Goal: Navigation & Orientation: Find specific page/section

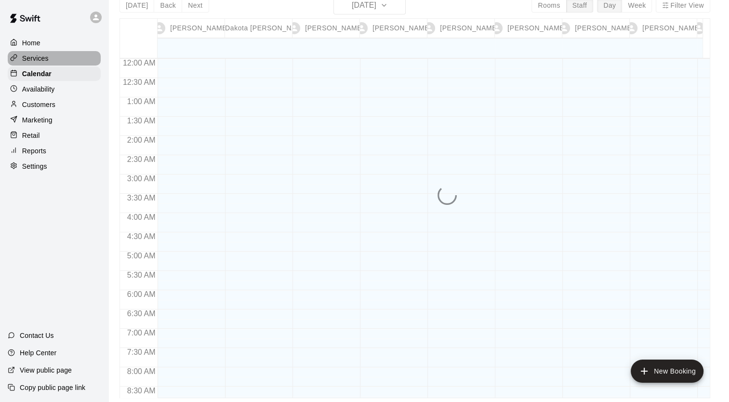
click at [38, 56] on p "Services" at bounding box center [35, 59] width 27 height 10
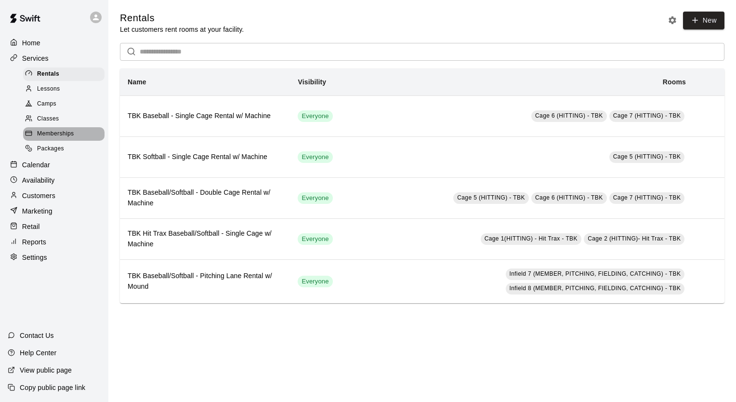
click at [67, 139] on span "Memberships" at bounding box center [55, 134] width 37 height 10
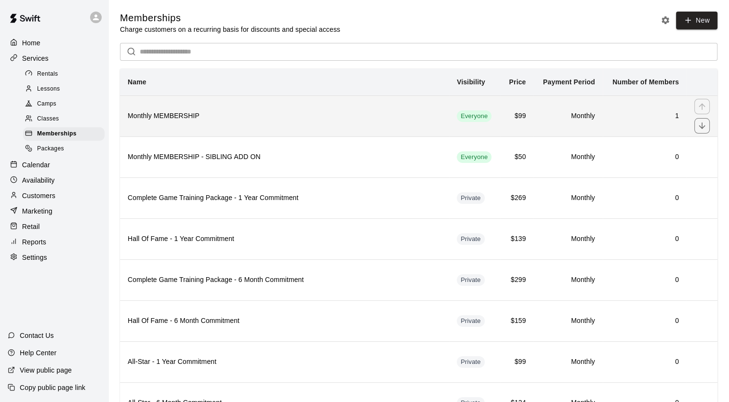
click at [175, 126] on th "Monthly MEMBERSHIP" at bounding box center [284, 115] width 329 height 41
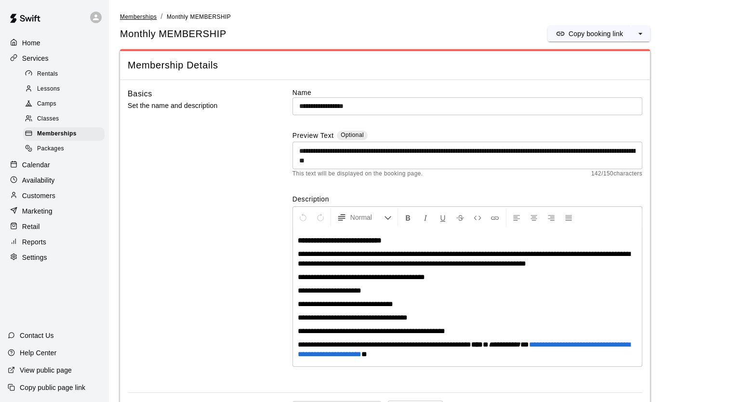
click at [145, 18] on span "Memberships" at bounding box center [138, 16] width 37 height 7
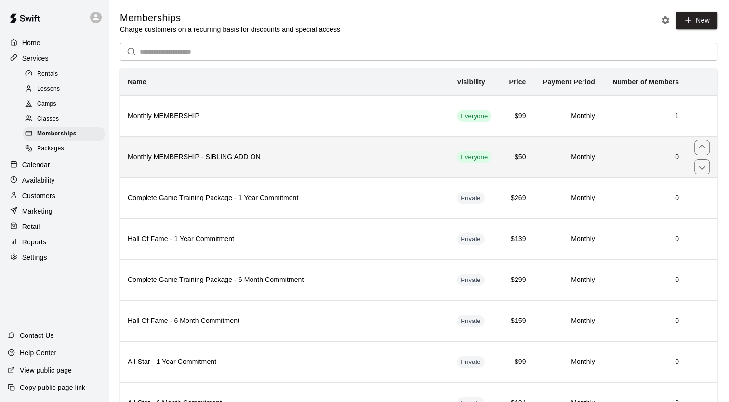
click at [173, 153] on h6 "Monthly MEMBERSHIP - SIBLING ADD ON" at bounding box center [285, 157] width 314 height 11
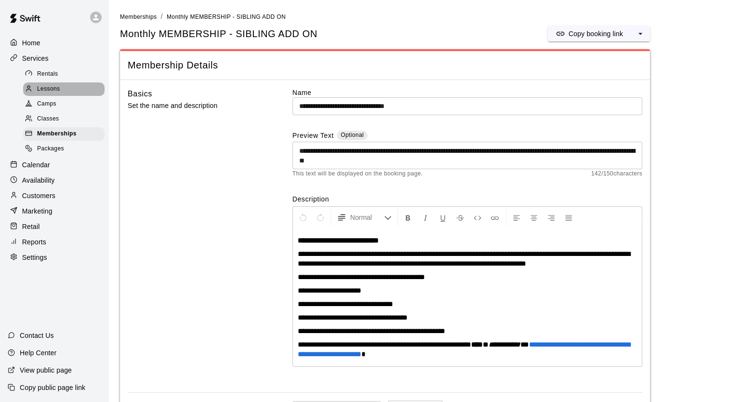
click at [50, 92] on span "Lessons" at bounding box center [48, 89] width 23 height 10
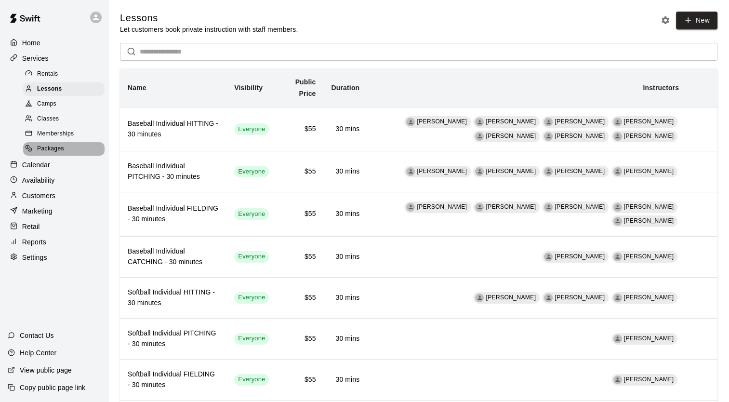
click at [57, 153] on span "Packages" at bounding box center [50, 149] width 27 height 10
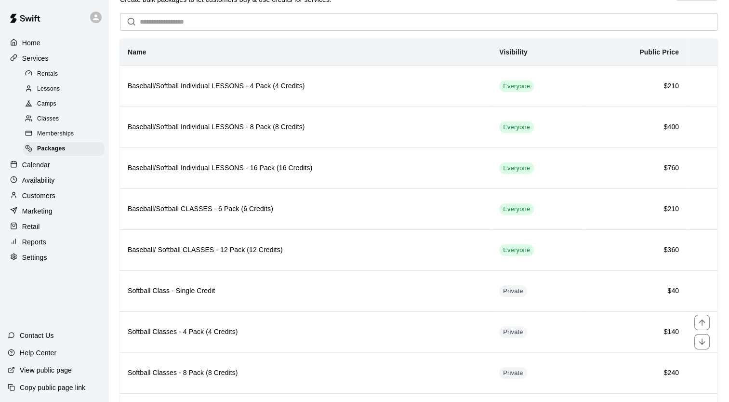
scroll to position [28, 0]
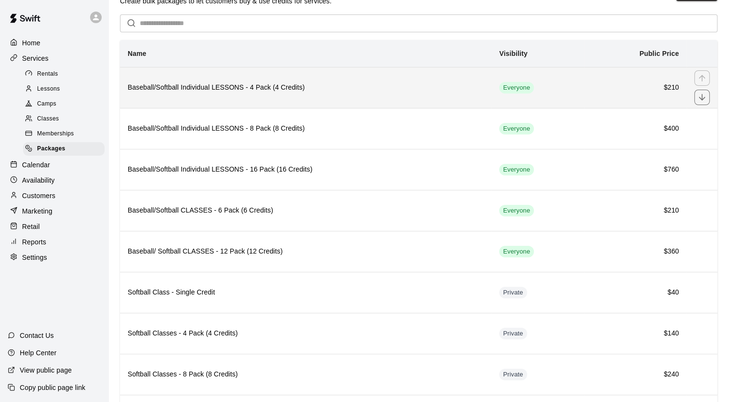
click at [230, 93] on h6 "Baseball/Softball Individual LESSONS - 4 Pack (4 Credits)" at bounding box center [306, 87] width 356 height 11
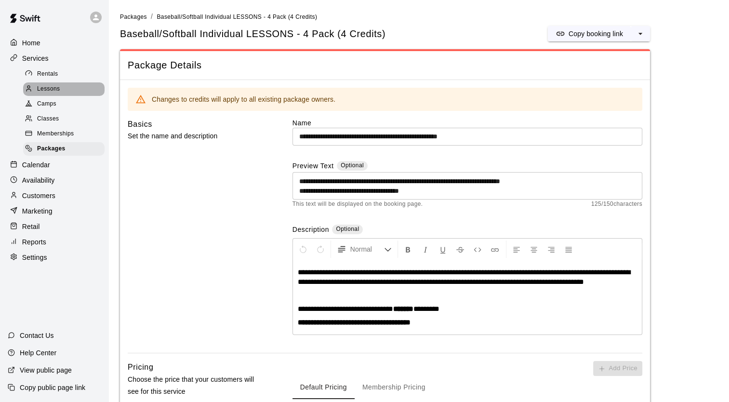
click at [63, 92] on div "Lessons" at bounding box center [63, 88] width 81 height 13
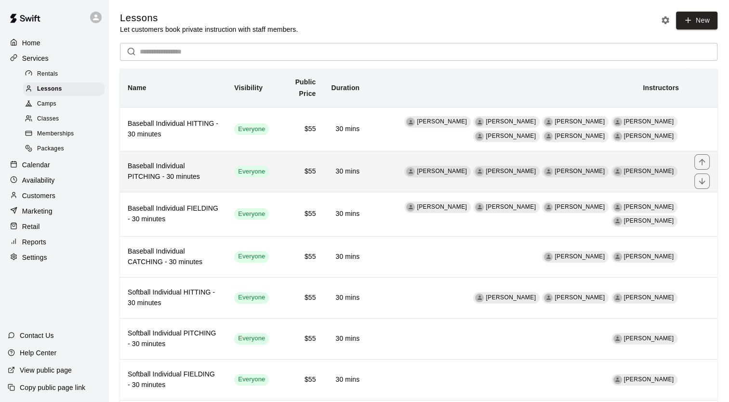
click at [180, 174] on h6 "Baseball Individual PITCHING - 30 minutes" at bounding box center [173, 171] width 91 height 21
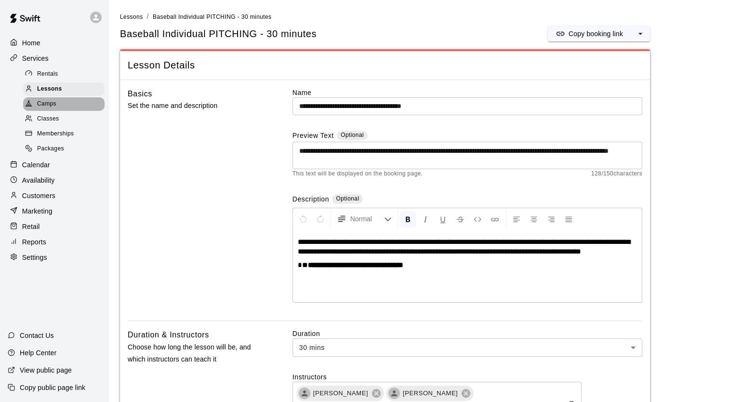
click at [53, 107] on span "Camps" at bounding box center [46, 104] width 19 height 10
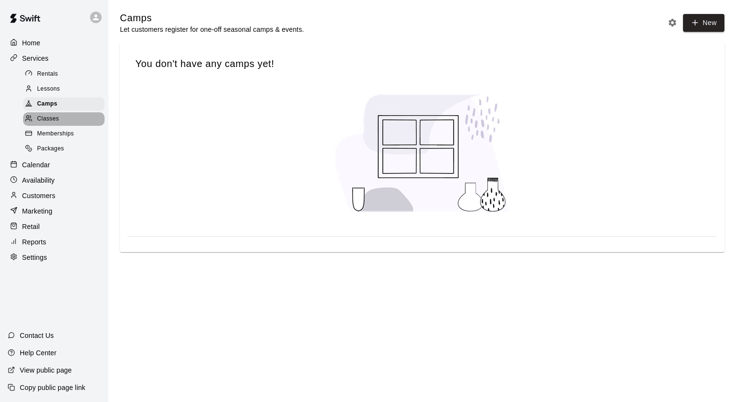
click at [51, 124] on span "Classes" at bounding box center [48, 119] width 22 height 10
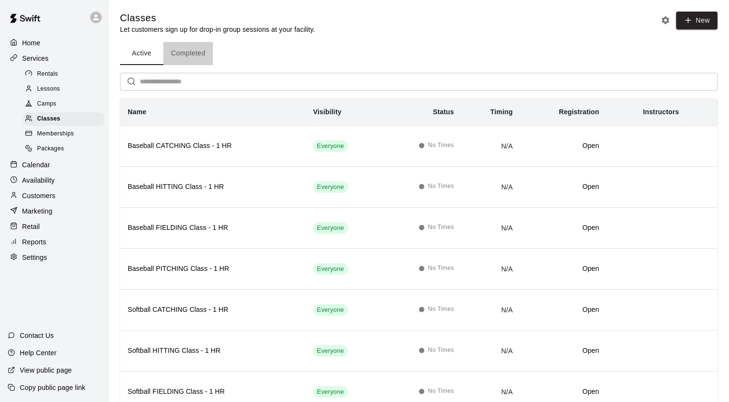
click at [192, 53] on button "Completed" at bounding box center [188, 53] width 50 height 23
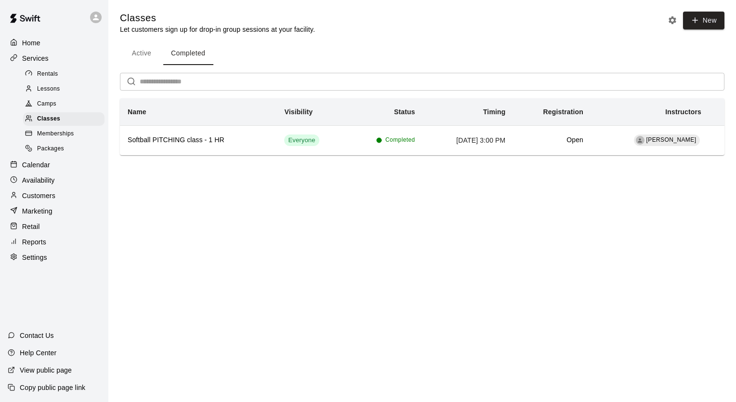
click at [139, 51] on button "Active" at bounding box center [141, 53] width 43 height 23
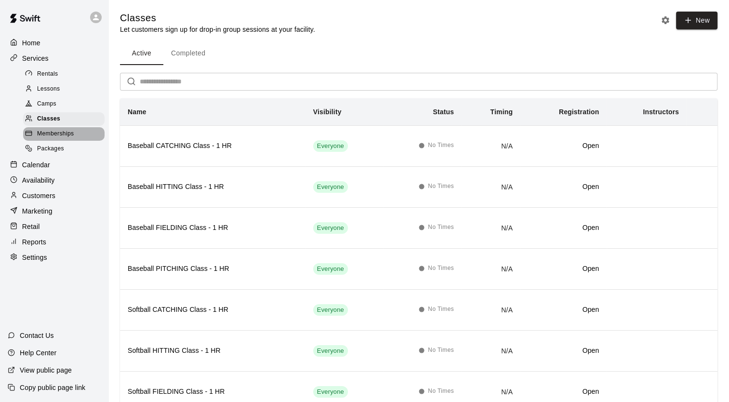
click at [64, 139] on span "Memberships" at bounding box center [55, 134] width 37 height 10
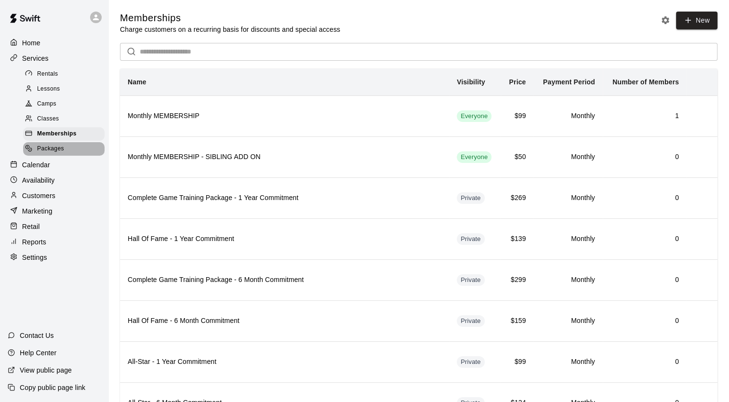
click at [56, 154] on span "Packages" at bounding box center [50, 149] width 27 height 10
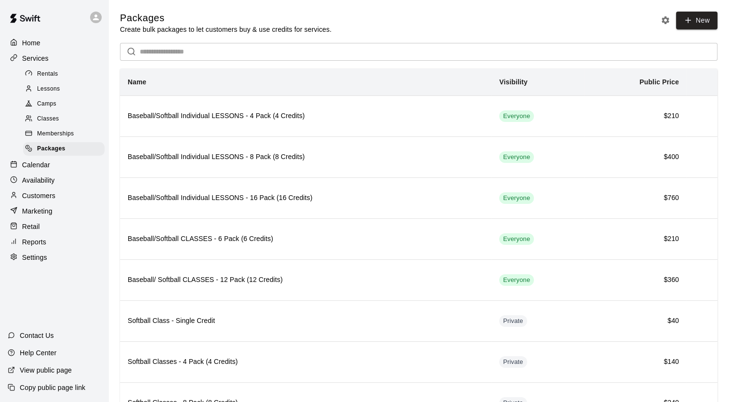
click at [260, 87] on th "Name" at bounding box center [306, 81] width 372 height 27
click at [56, 124] on span "Classes" at bounding box center [48, 119] width 22 height 10
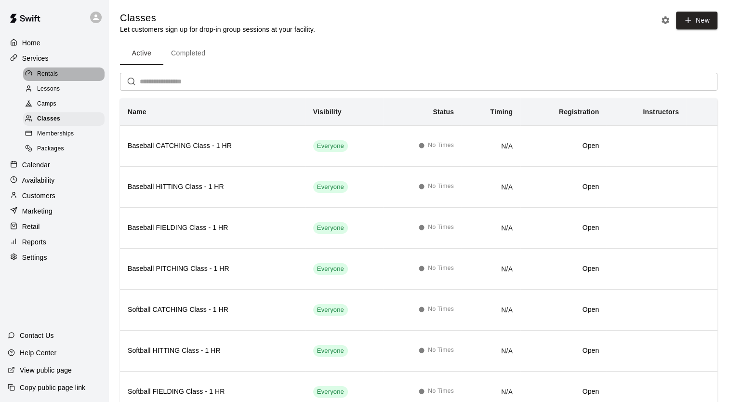
click at [59, 78] on div "Rentals" at bounding box center [63, 73] width 81 height 13
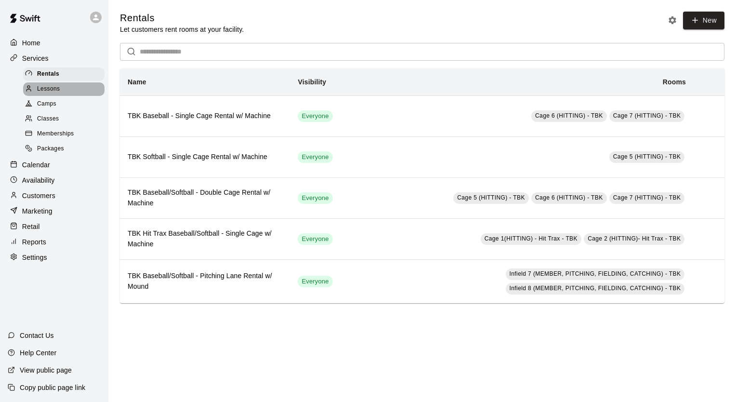
click at [60, 94] on div "Lessons" at bounding box center [63, 88] width 81 height 13
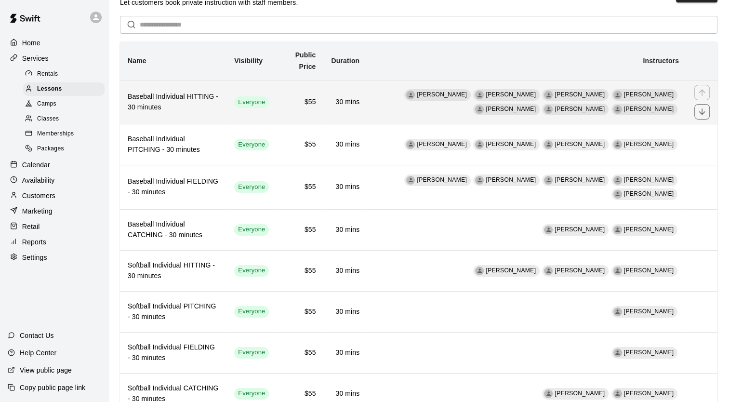
scroll to position [27, 0]
